Goal: Navigation & Orientation: Find specific page/section

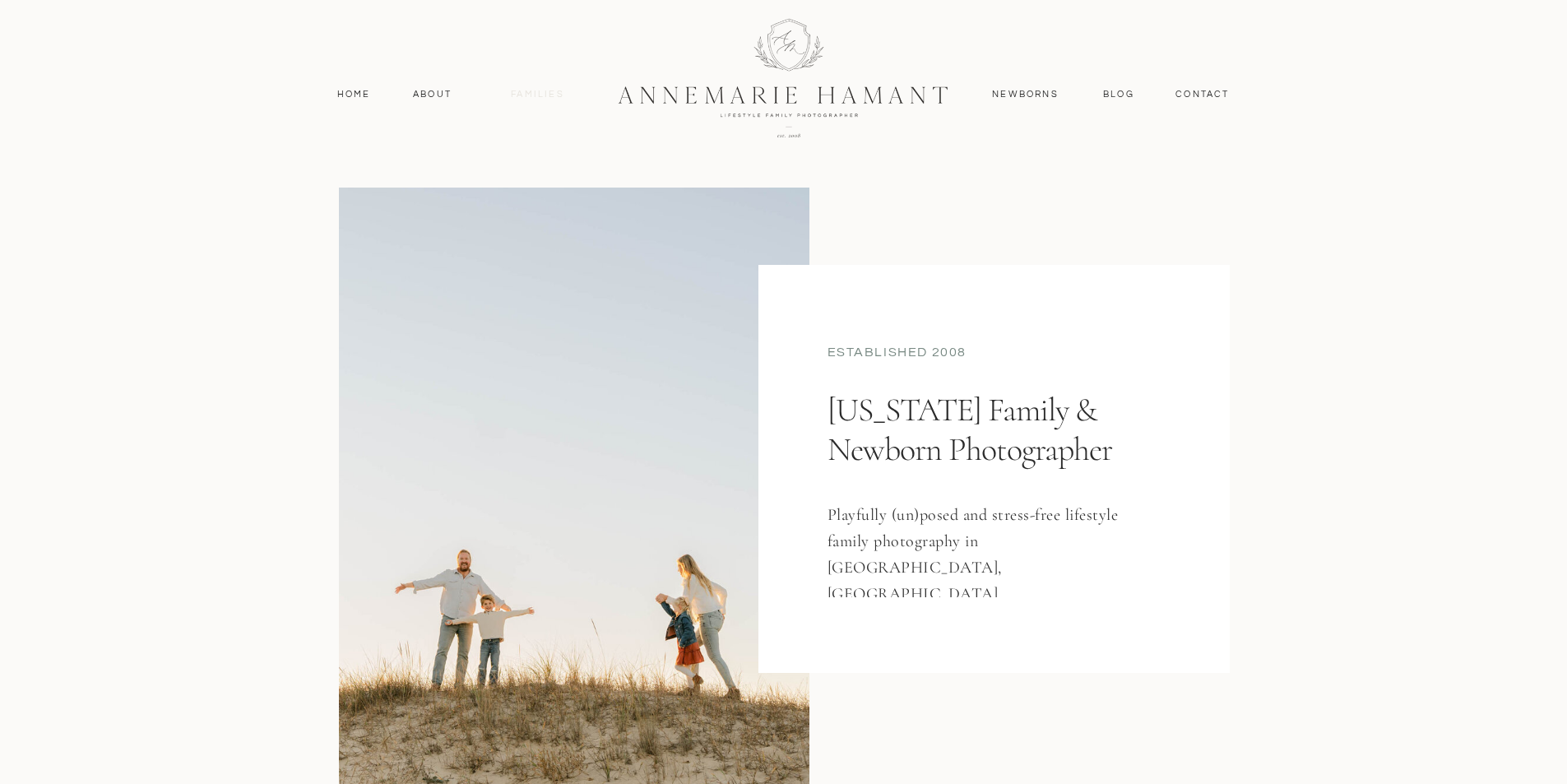
drag, startPoint x: 530, startPoint y: 89, endPoint x: 539, endPoint y: 91, distance: 9.2
click at [530, 89] on nav "Families" at bounding box center [538, 94] width 74 height 15
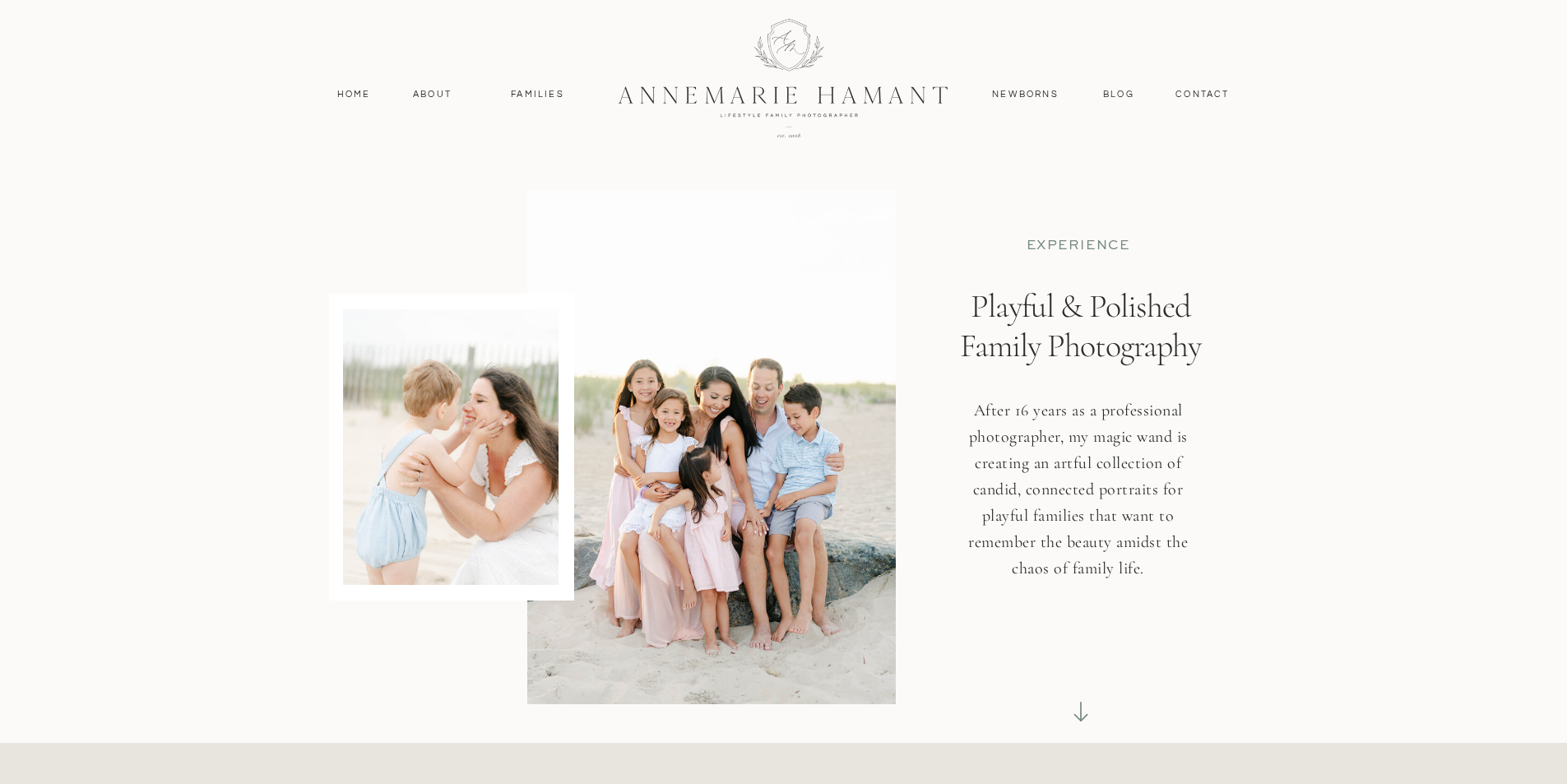
click at [789, 106] on div at bounding box center [784, 77] width 441 height 192
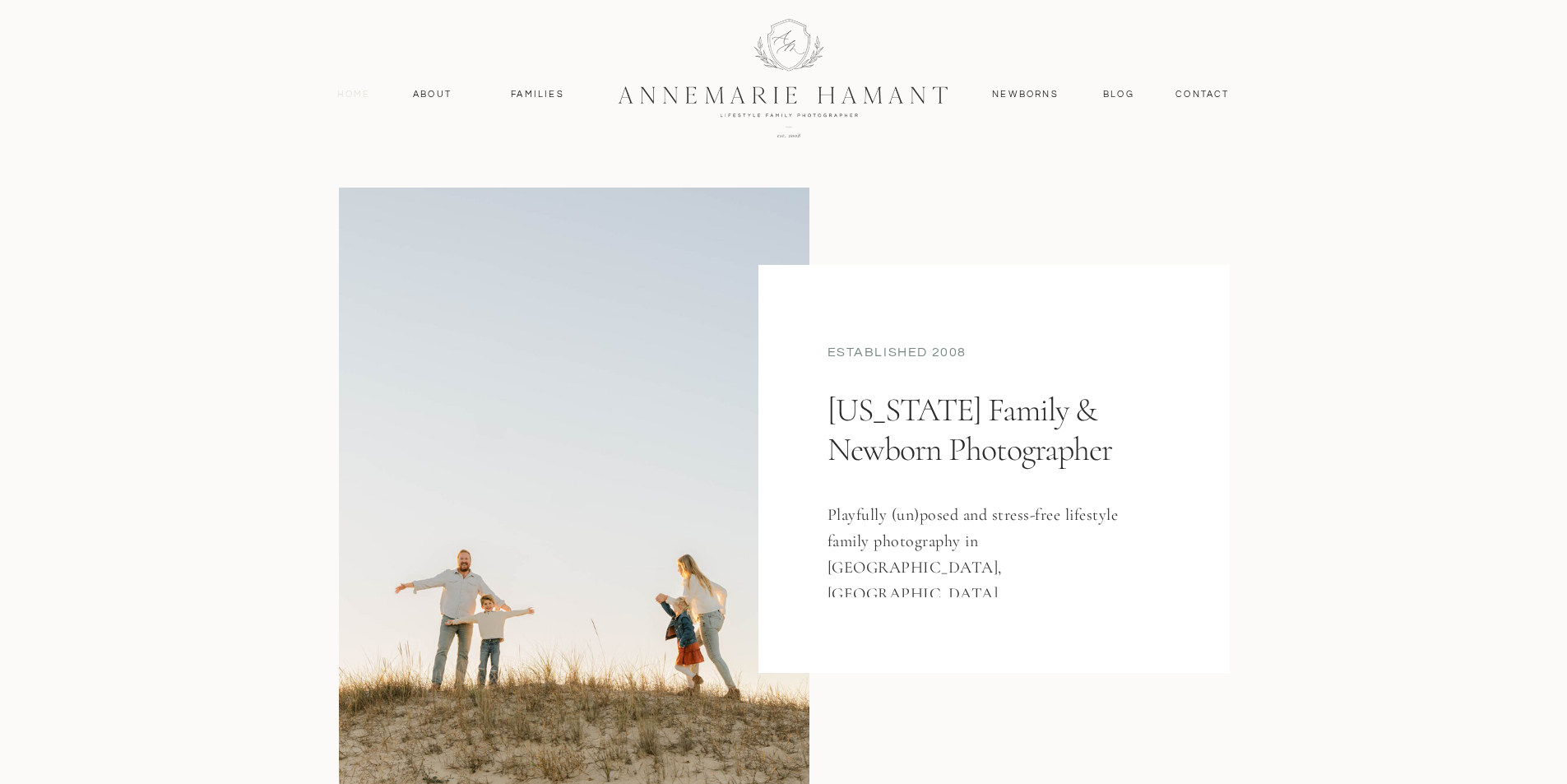
click at [360, 94] on nav "Home" at bounding box center [354, 94] width 49 height 15
